Goal: Answer question/provide support

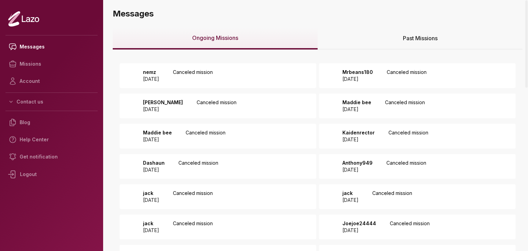
click at [352, 36] on div "Past Missions" at bounding box center [420, 38] width 205 height 22
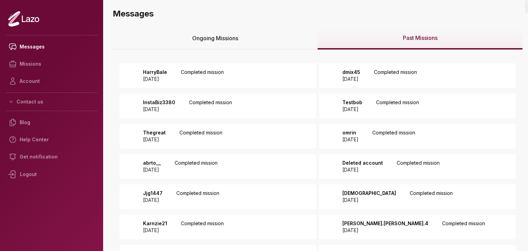
click at [222, 79] on p "Completed mission" at bounding box center [202, 76] width 43 height 14
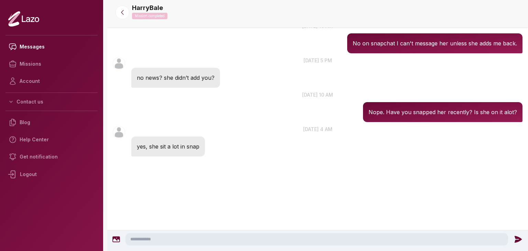
scroll to position [656, 0]
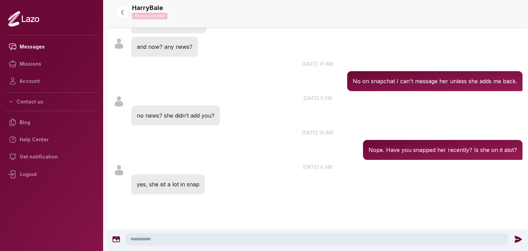
click at [184, 242] on textarea at bounding box center [316, 239] width 383 height 12
type textarea "**********"
click at [519, 240] on icon at bounding box center [519, 239] width 7 height 7
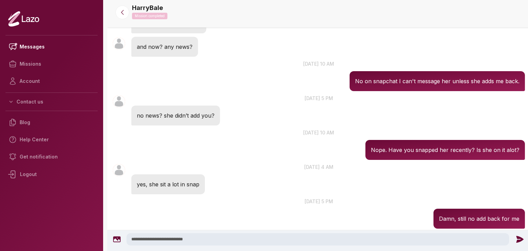
scroll to position [691, 0]
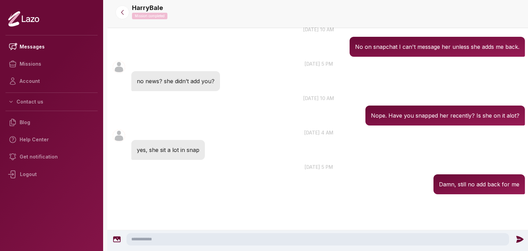
click at [249, 236] on textarea at bounding box center [317, 239] width 383 height 12
type textarea "**********"
click at [520, 243] on icon at bounding box center [519, 239] width 9 height 9
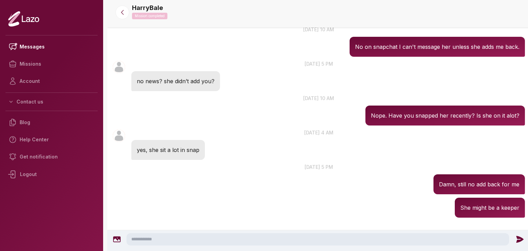
scroll to position [714, 0]
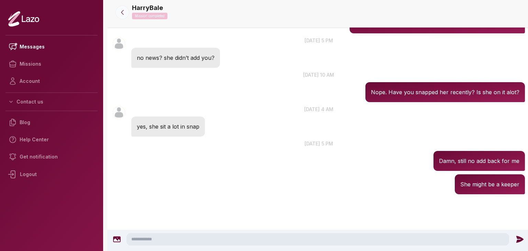
click at [123, 10] on icon at bounding box center [122, 12] width 7 height 7
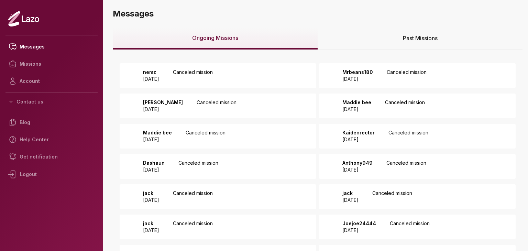
click at [344, 43] on div "Past Missions" at bounding box center [420, 38] width 205 height 22
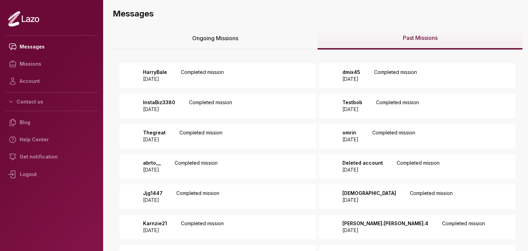
click at [352, 81] on p "2025 August 15" at bounding box center [351, 79] width 18 height 7
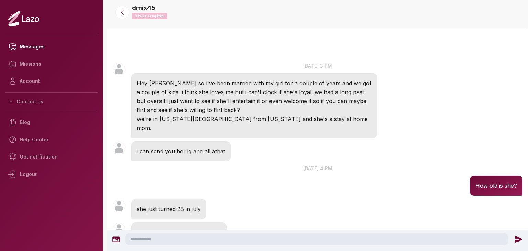
scroll to position [280, 0]
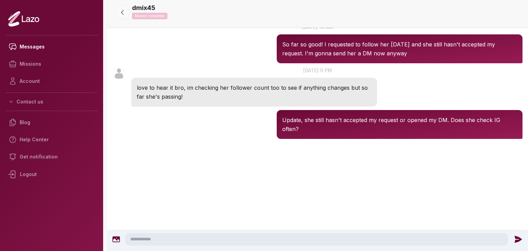
click at [128, 15] on button at bounding box center [122, 12] width 14 height 14
